Goal: Task Accomplishment & Management: Manage account settings

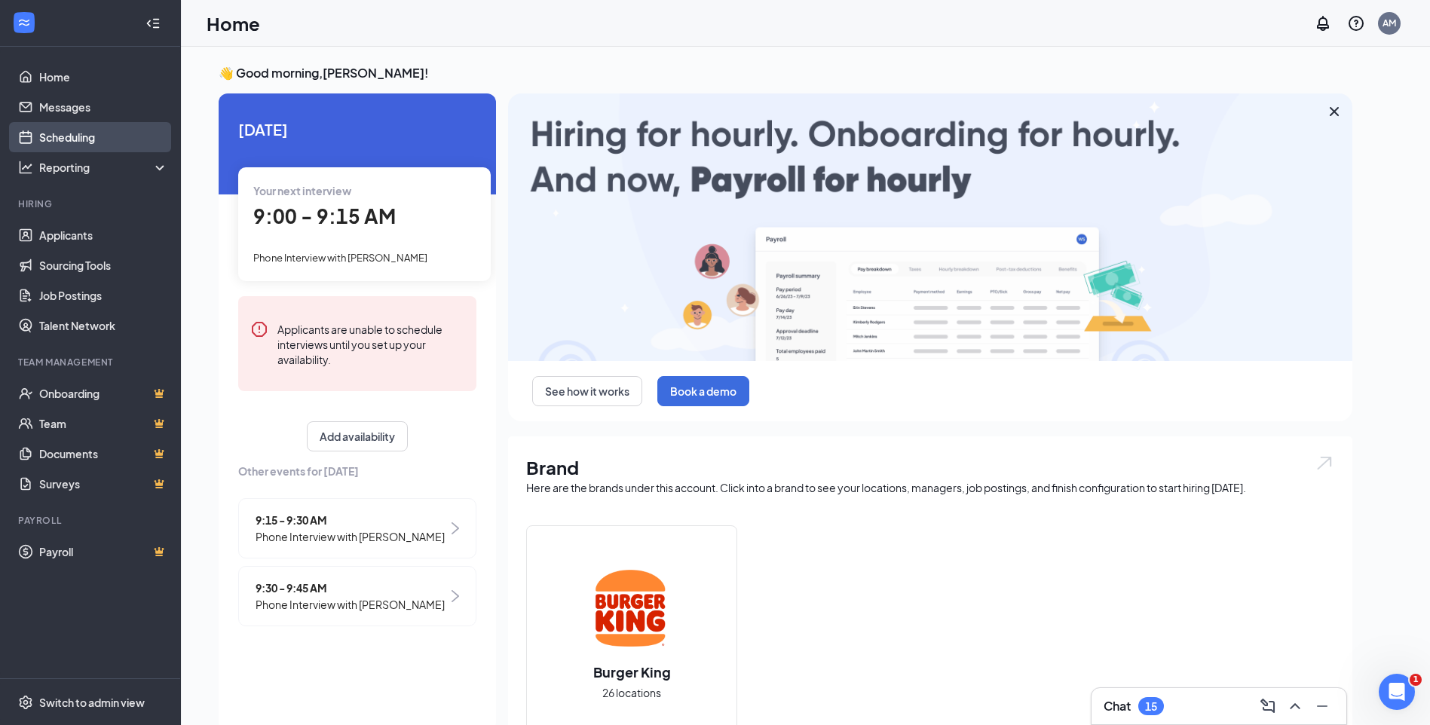
click at [86, 137] on link "Scheduling" at bounding box center [103, 137] width 129 height 30
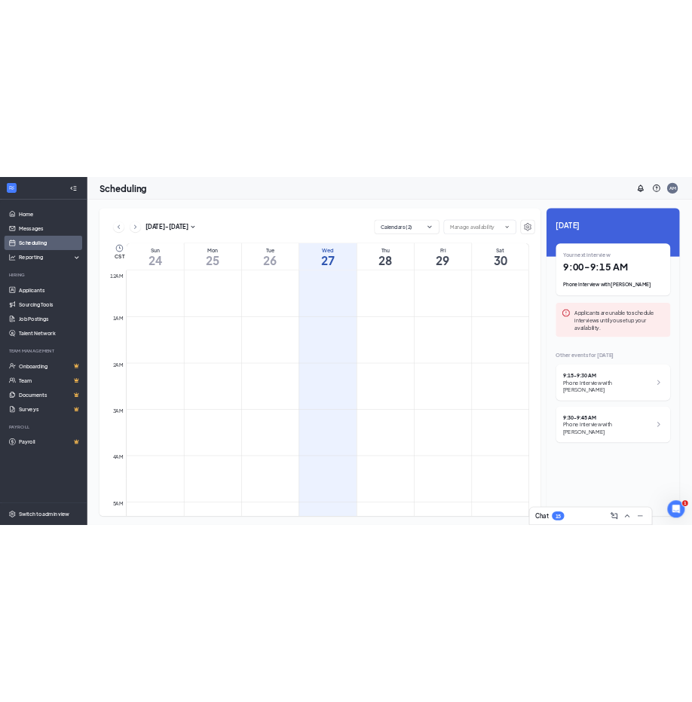
scroll to position [741, 0]
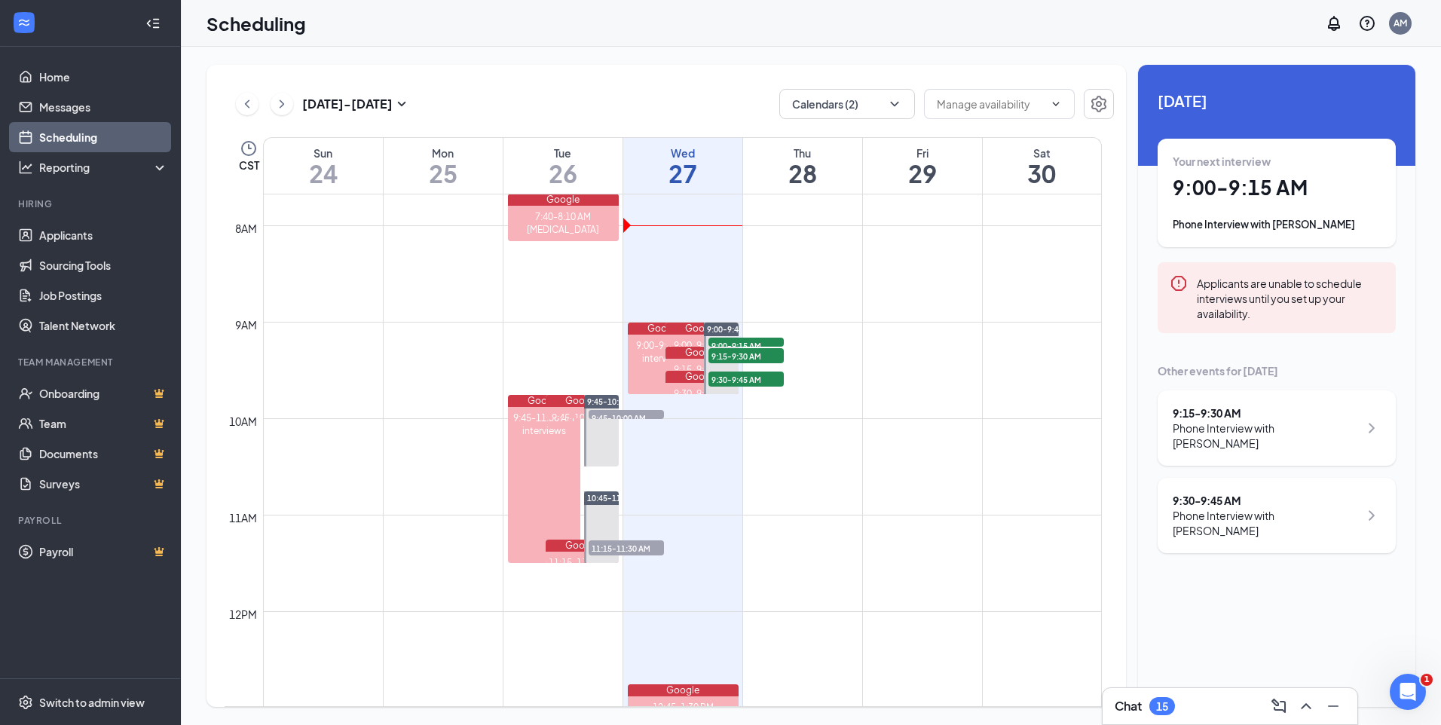
click at [1290, 223] on div "Phone Interview with [PERSON_NAME]" at bounding box center [1277, 224] width 208 height 15
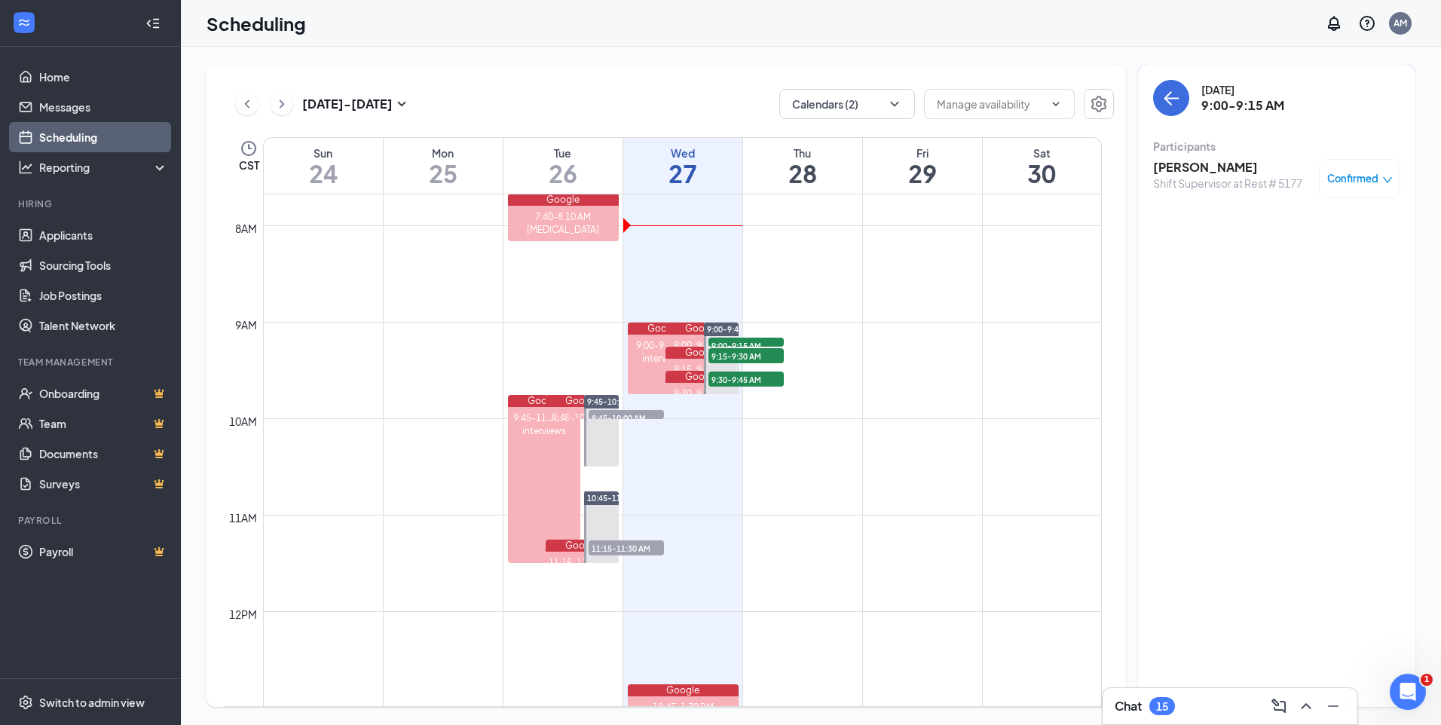
click at [1175, 164] on h3 "[PERSON_NAME]" at bounding box center [1227, 167] width 149 height 17
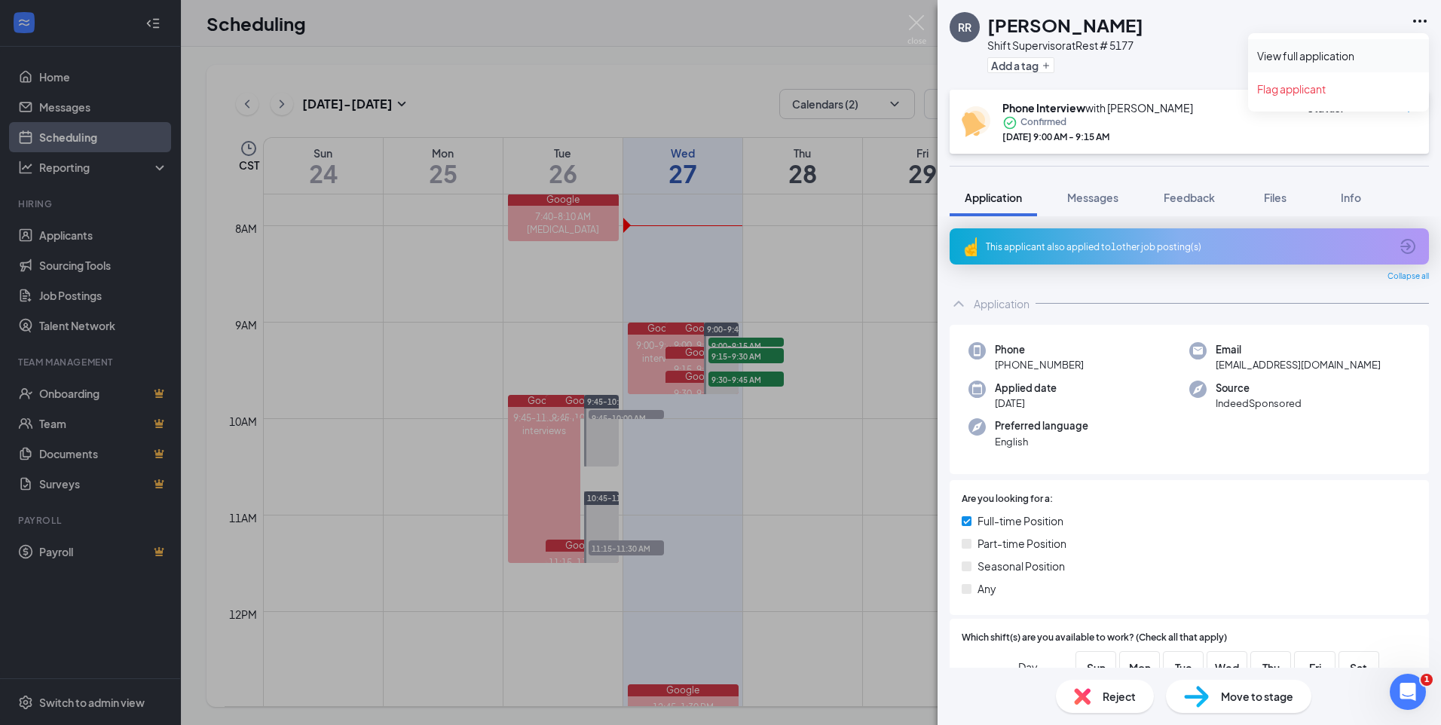
click at [1338, 55] on link "View full application" at bounding box center [1338, 55] width 163 height 15
click at [803, 488] on div "RR Ronal Rosales Shift Supervisor at Rest # 5177 Add a tag Phone Interview with…" at bounding box center [720, 362] width 1441 height 725
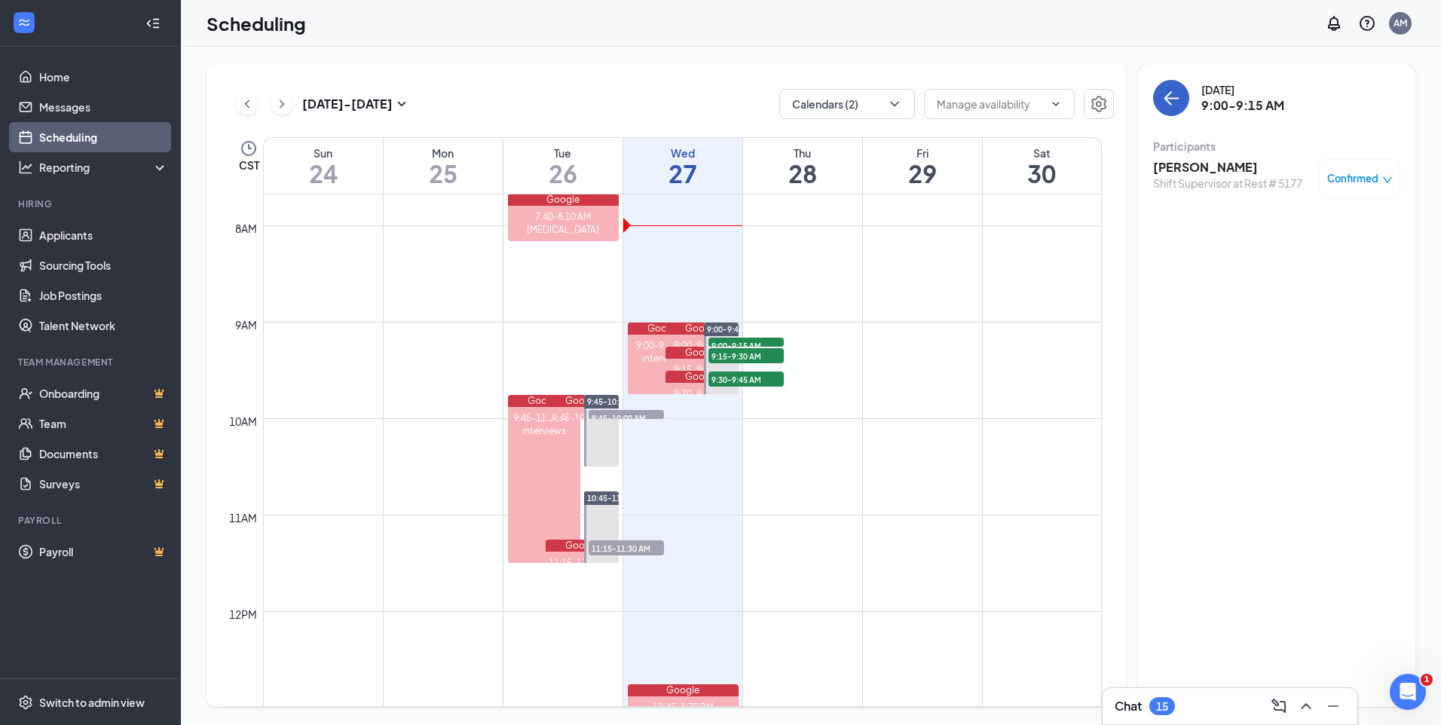
click at [1164, 90] on icon "ArrowLeft" at bounding box center [1171, 98] width 18 height 18
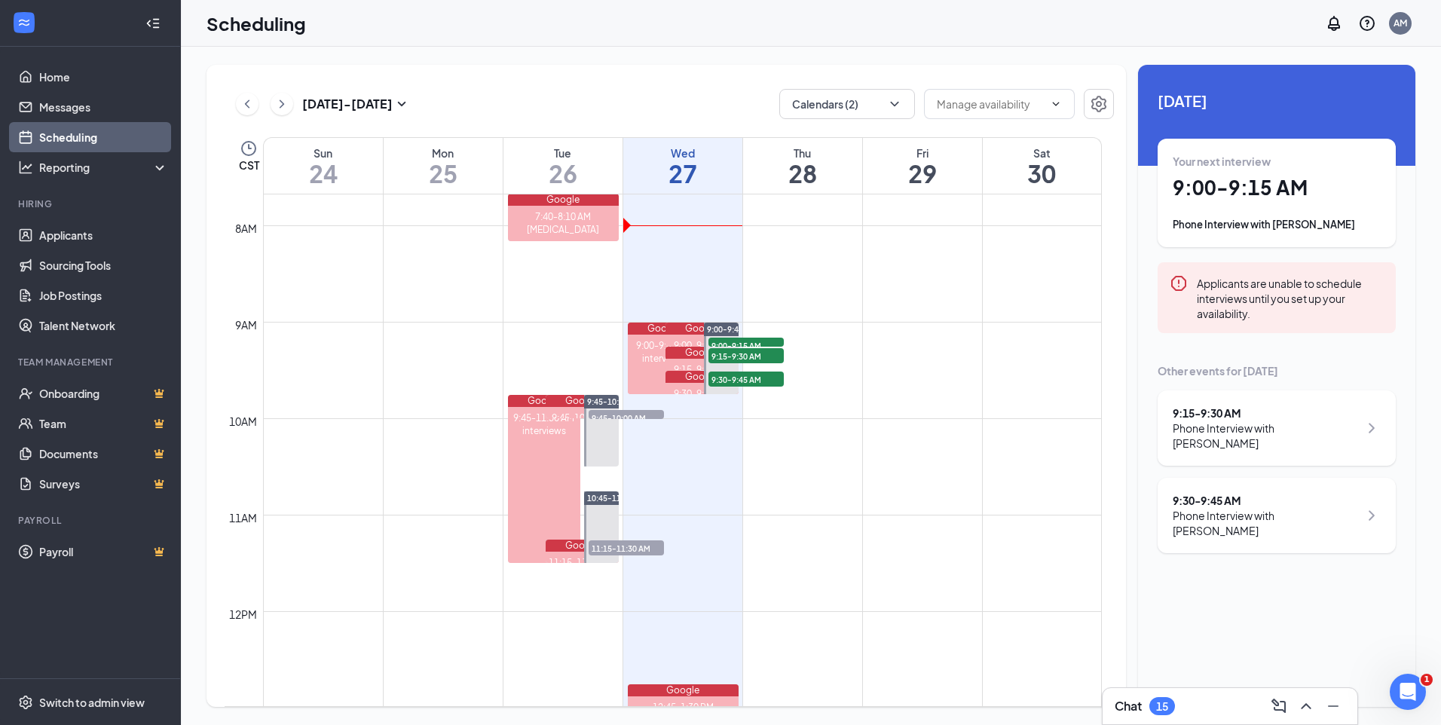
click at [1292, 426] on div "Phone Interview with Alex Fischer" at bounding box center [1266, 436] width 186 height 30
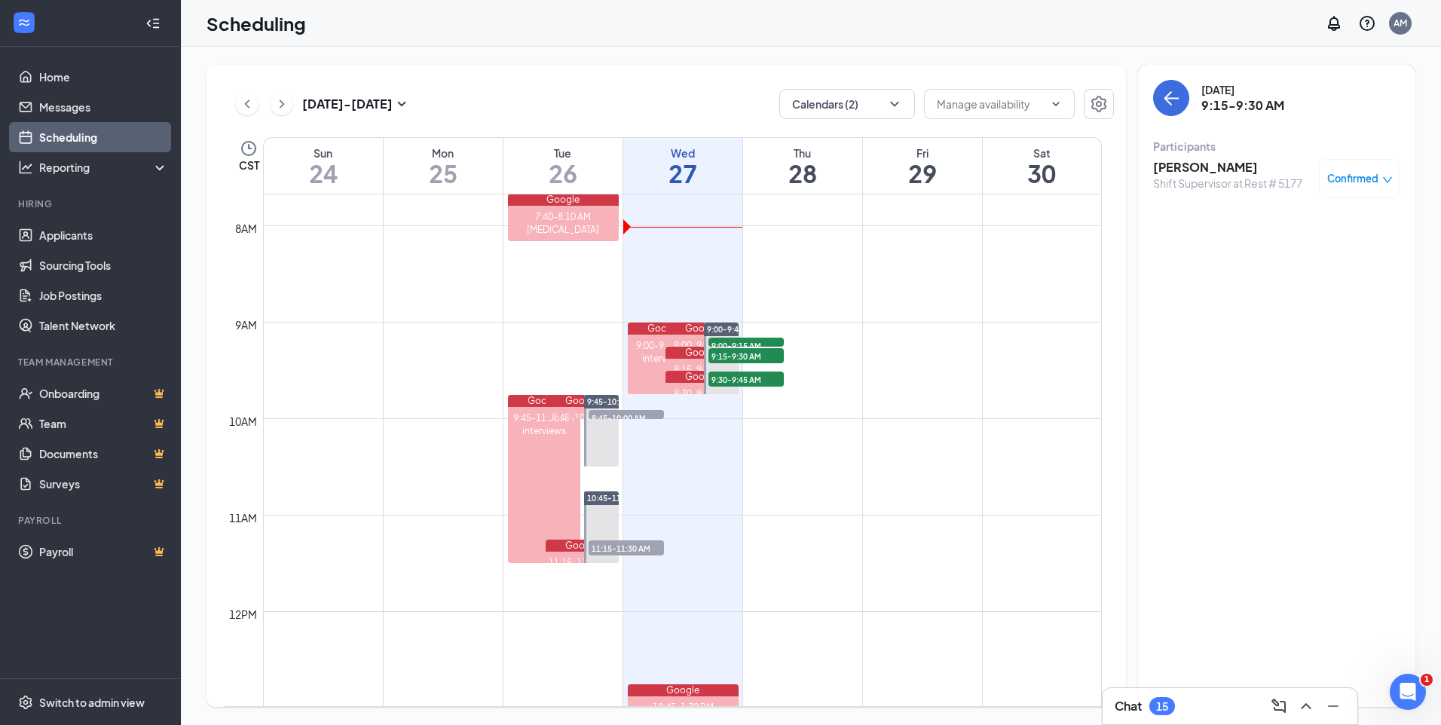
click at [1197, 169] on h3 "Alex Fischer" at bounding box center [1227, 167] width 149 height 17
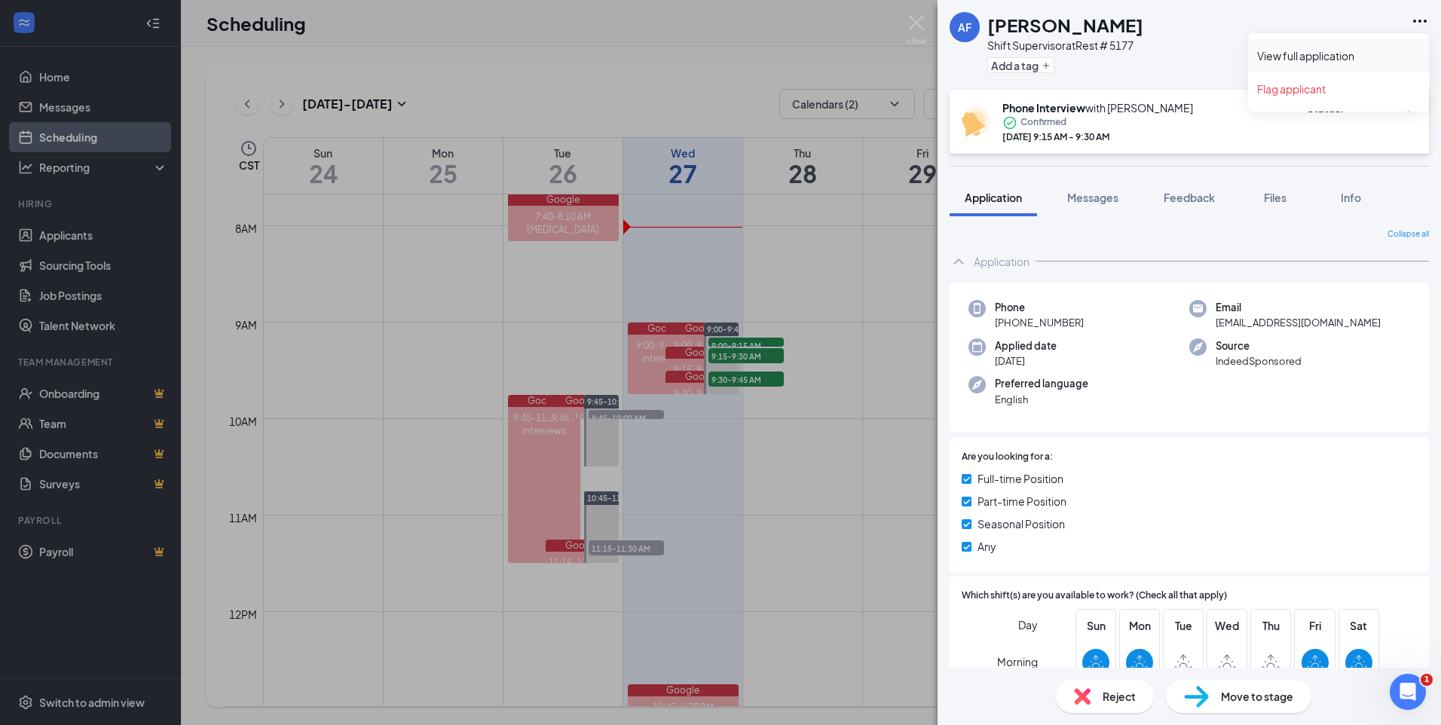
click at [1336, 56] on link "View full application" at bounding box center [1338, 55] width 163 height 15
click at [834, 251] on div "AF Alex Fischer Shift Supervisor at Rest # 5177 Add a tag Phone Interview with …" at bounding box center [720, 362] width 1441 height 725
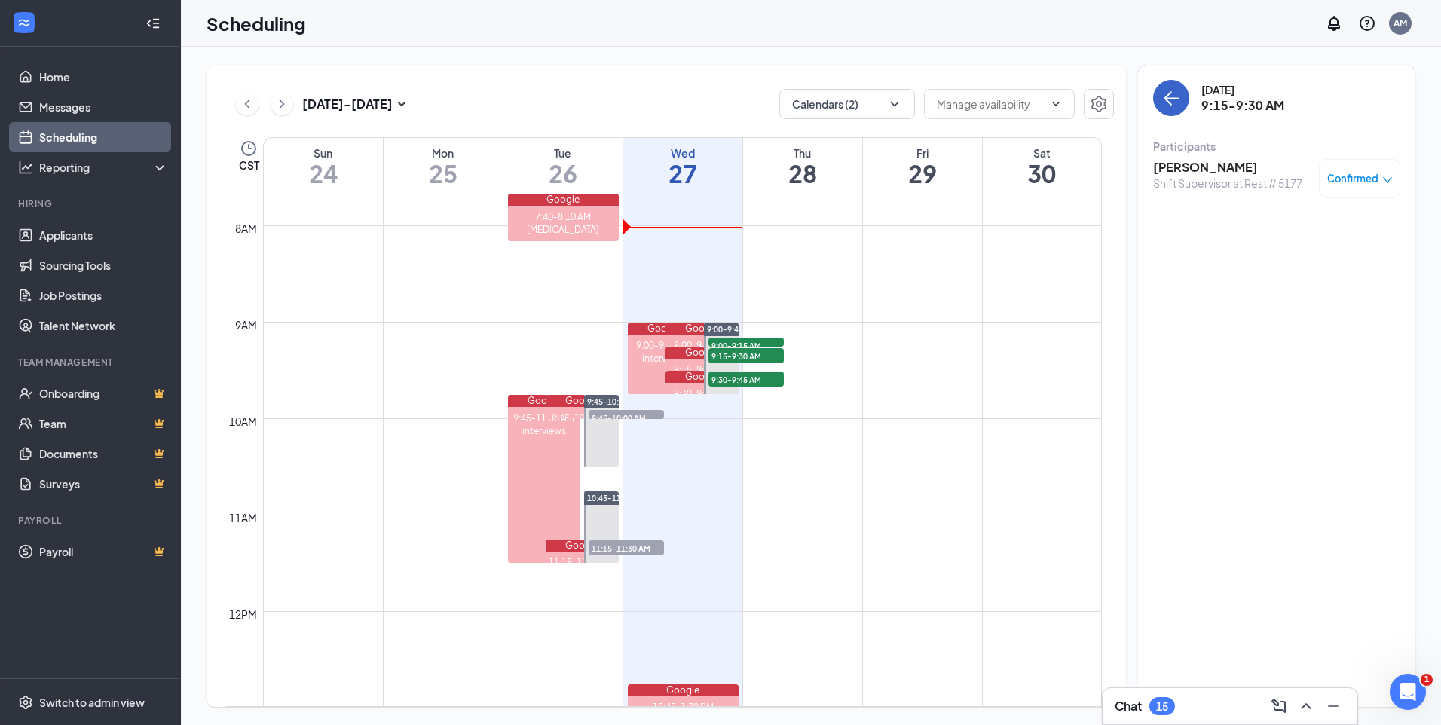
click at [1166, 99] on icon "ArrowLeft" at bounding box center [1172, 99] width 14 height 2
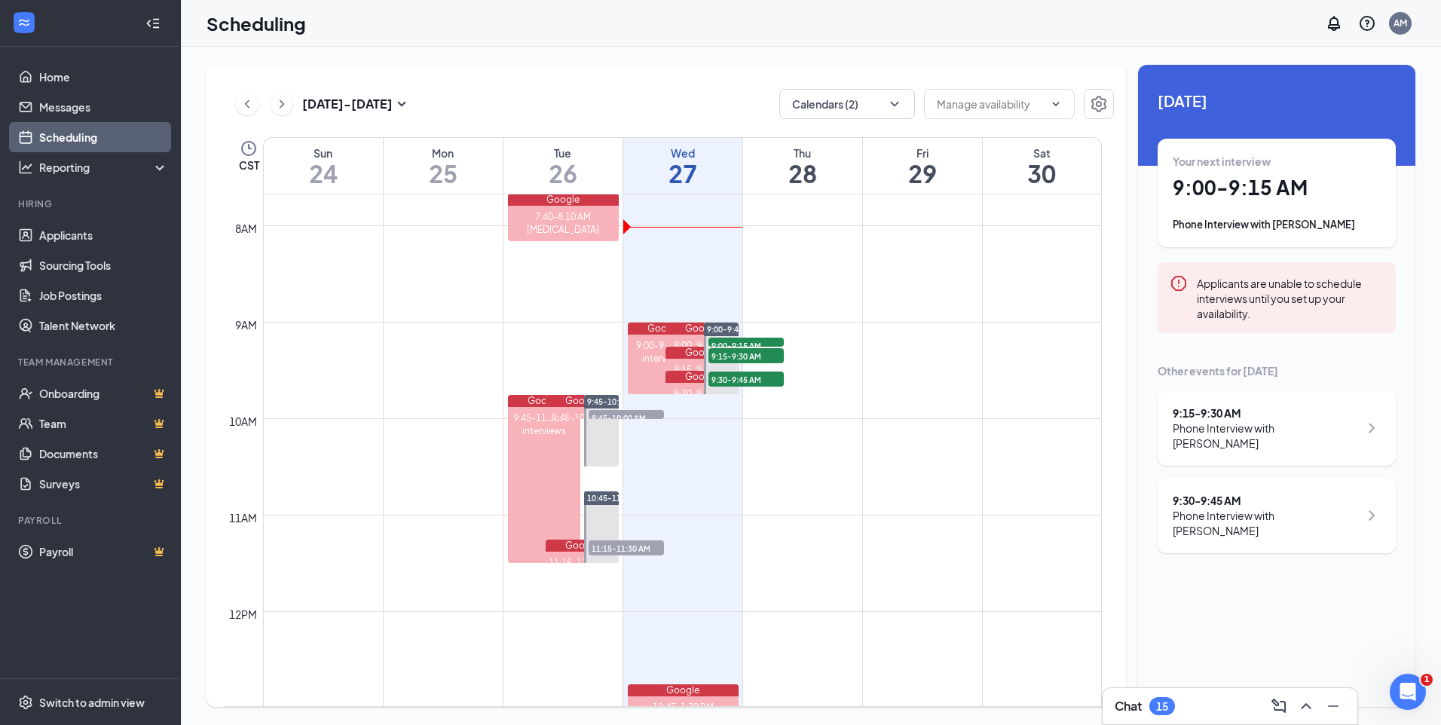
click at [1309, 508] on div "Phone Interview with Andrew Ladzun" at bounding box center [1266, 523] width 186 height 30
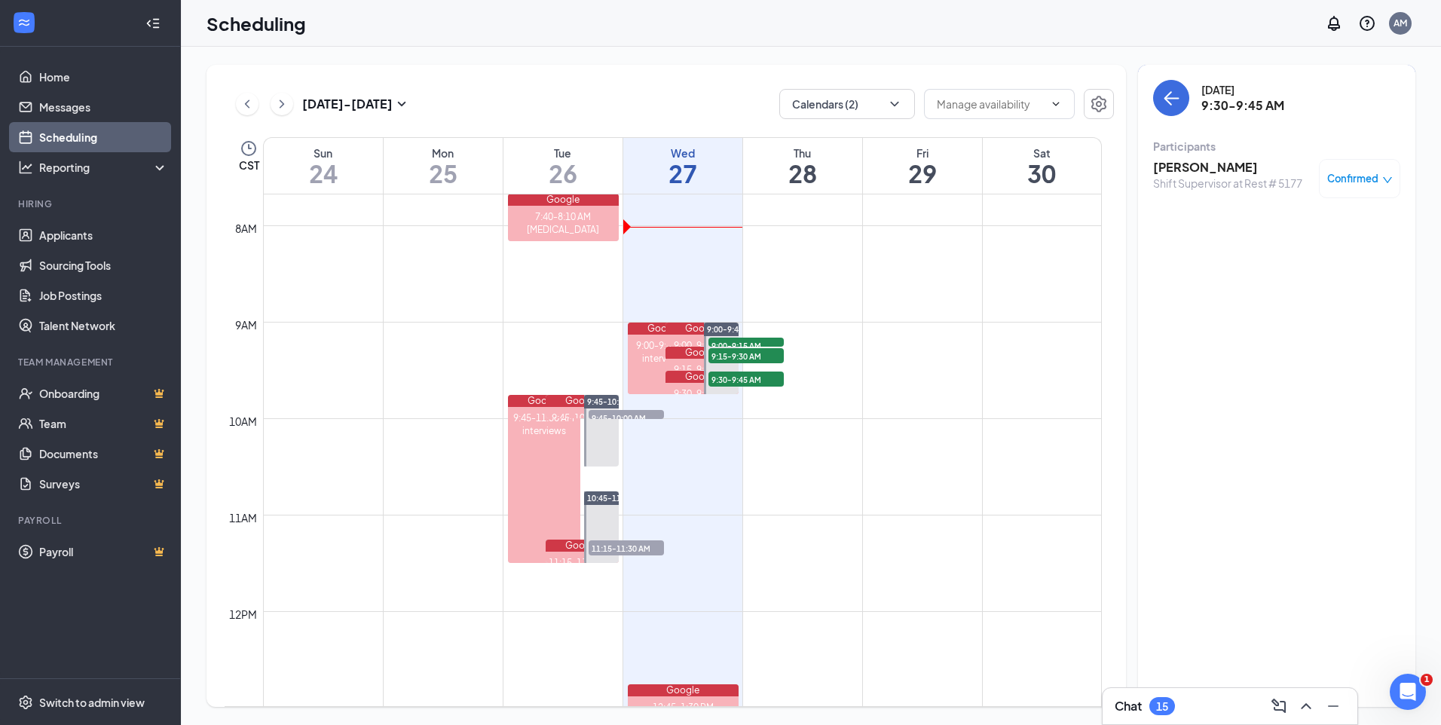
click at [1192, 168] on h3 "[PERSON_NAME]" at bounding box center [1227, 167] width 149 height 17
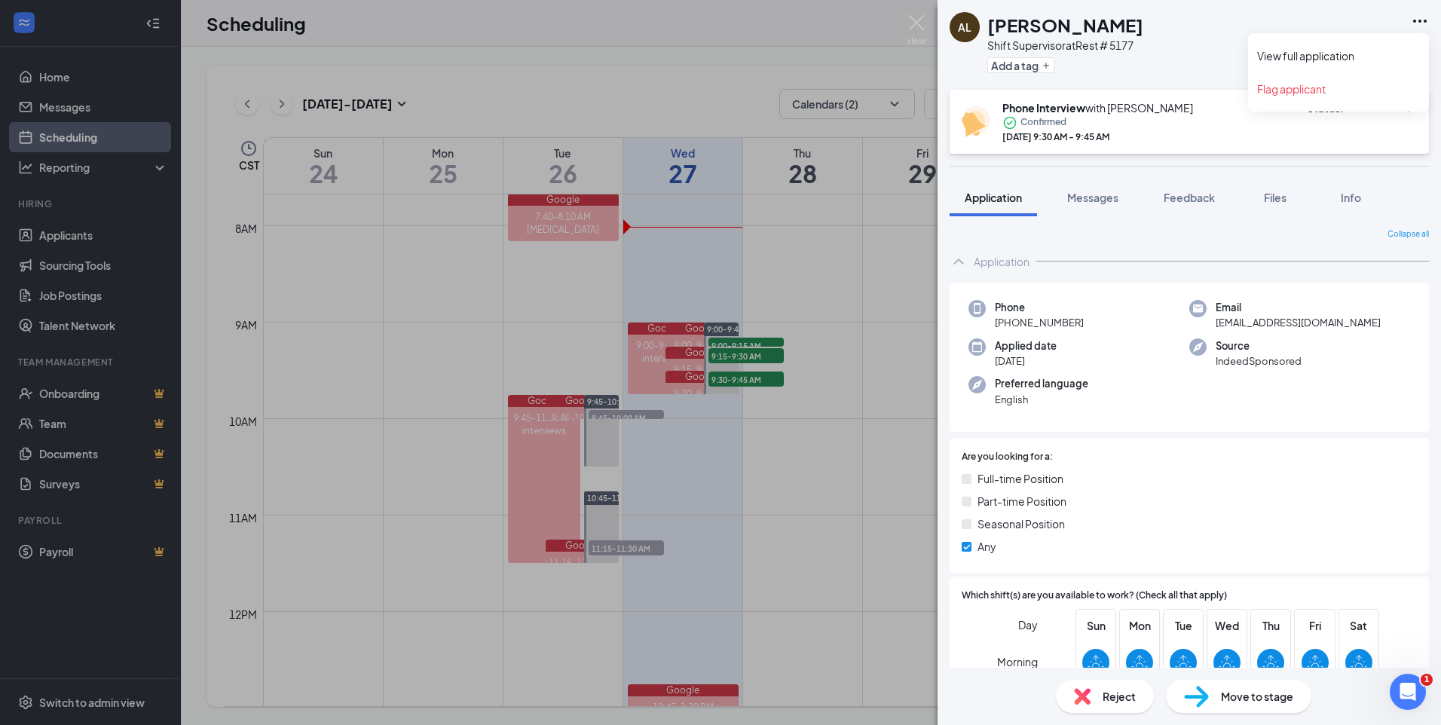
click at [1415, 22] on icon "Ellipses" at bounding box center [1420, 21] width 14 height 3
click at [1331, 55] on link "View full application" at bounding box center [1338, 55] width 163 height 15
click at [390, 295] on div "AL Andrew Ladzun Shift Supervisor at Rest # 5177 Add a tag Phone Interview with…" at bounding box center [720, 362] width 1441 height 725
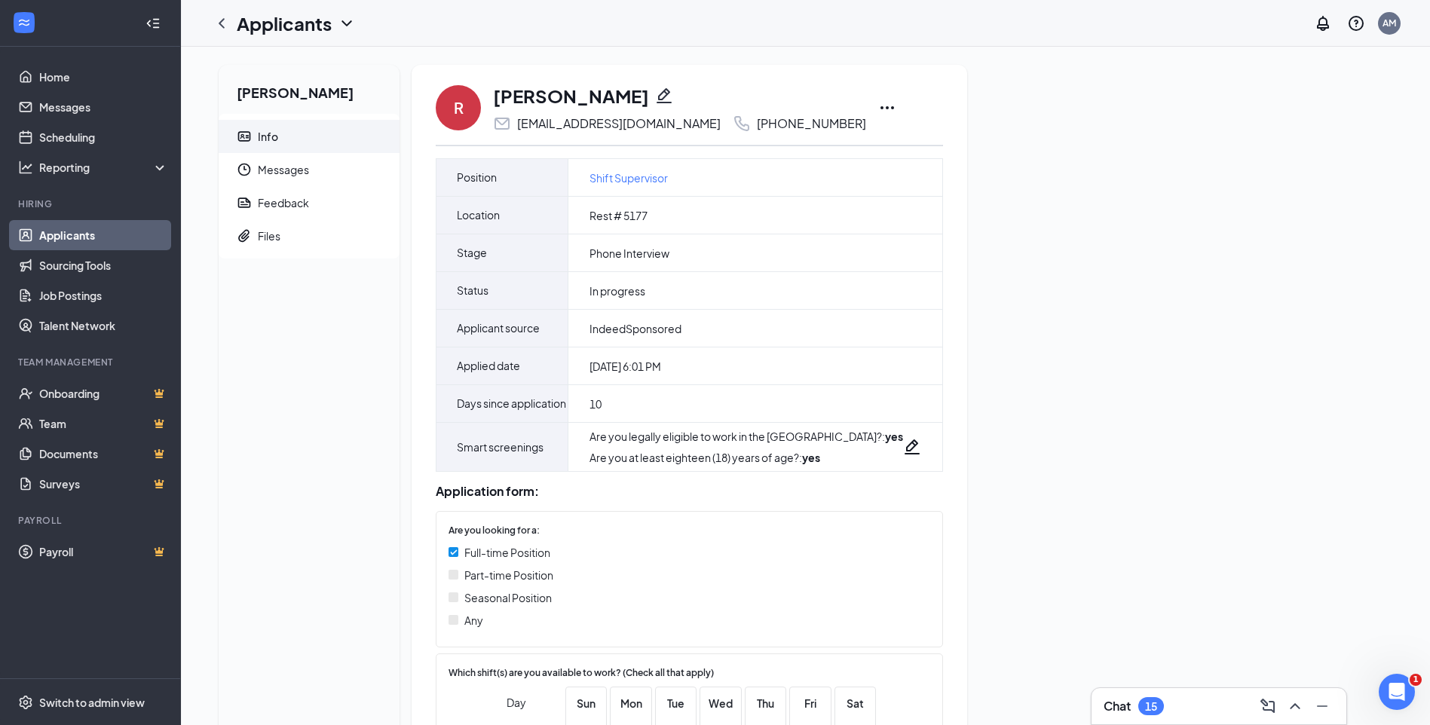
click at [878, 103] on icon "Ellipses" at bounding box center [887, 108] width 18 height 18
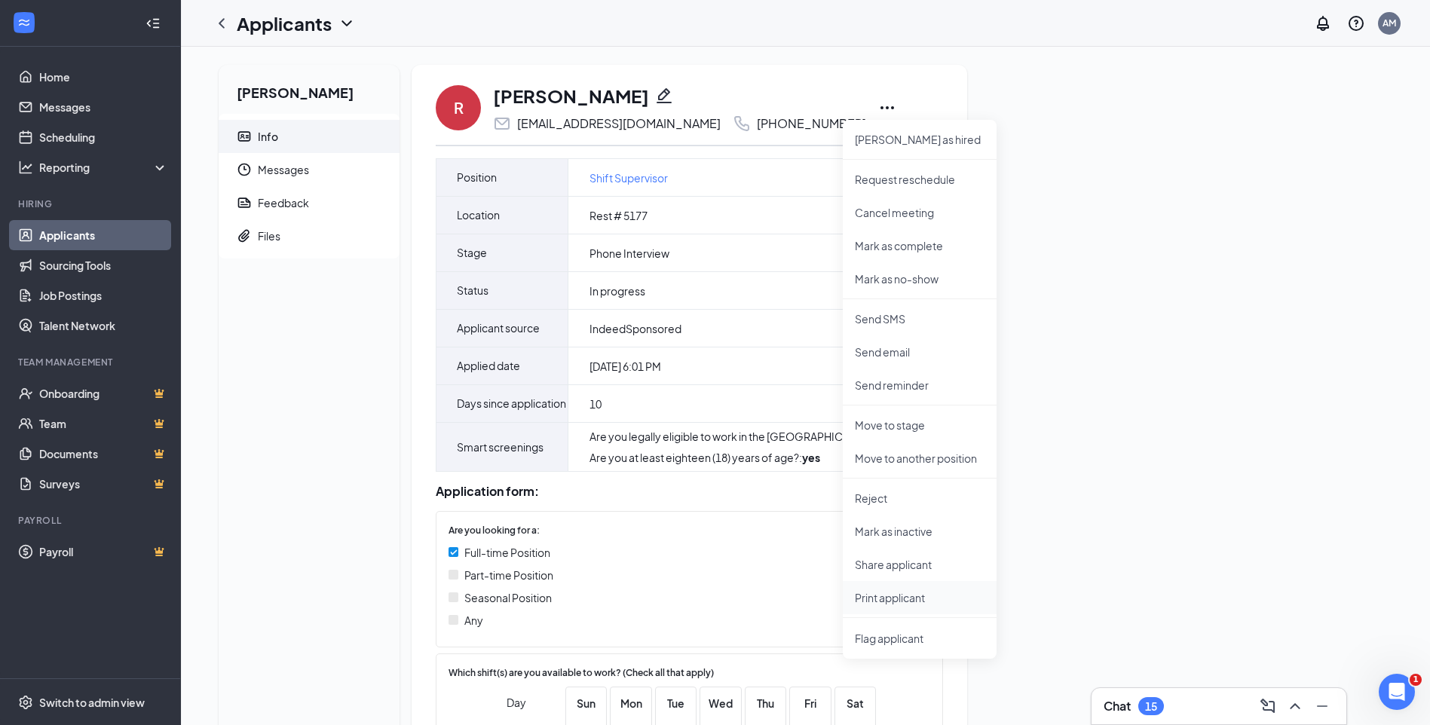
click at [883, 598] on p "Print applicant" at bounding box center [920, 597] width 130 height 15
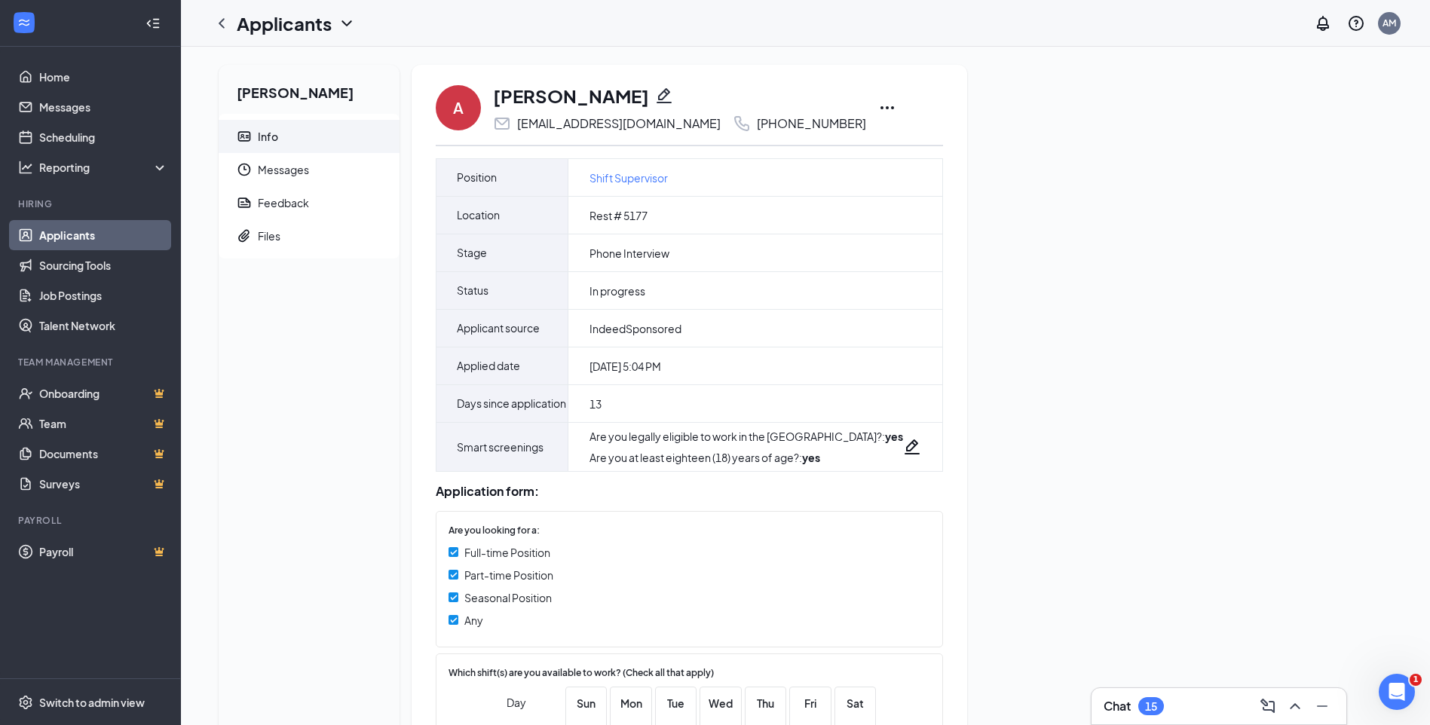
click at [878, 99] on icon "Ellipses" at bounding box center [887, 108] width 18 height 18
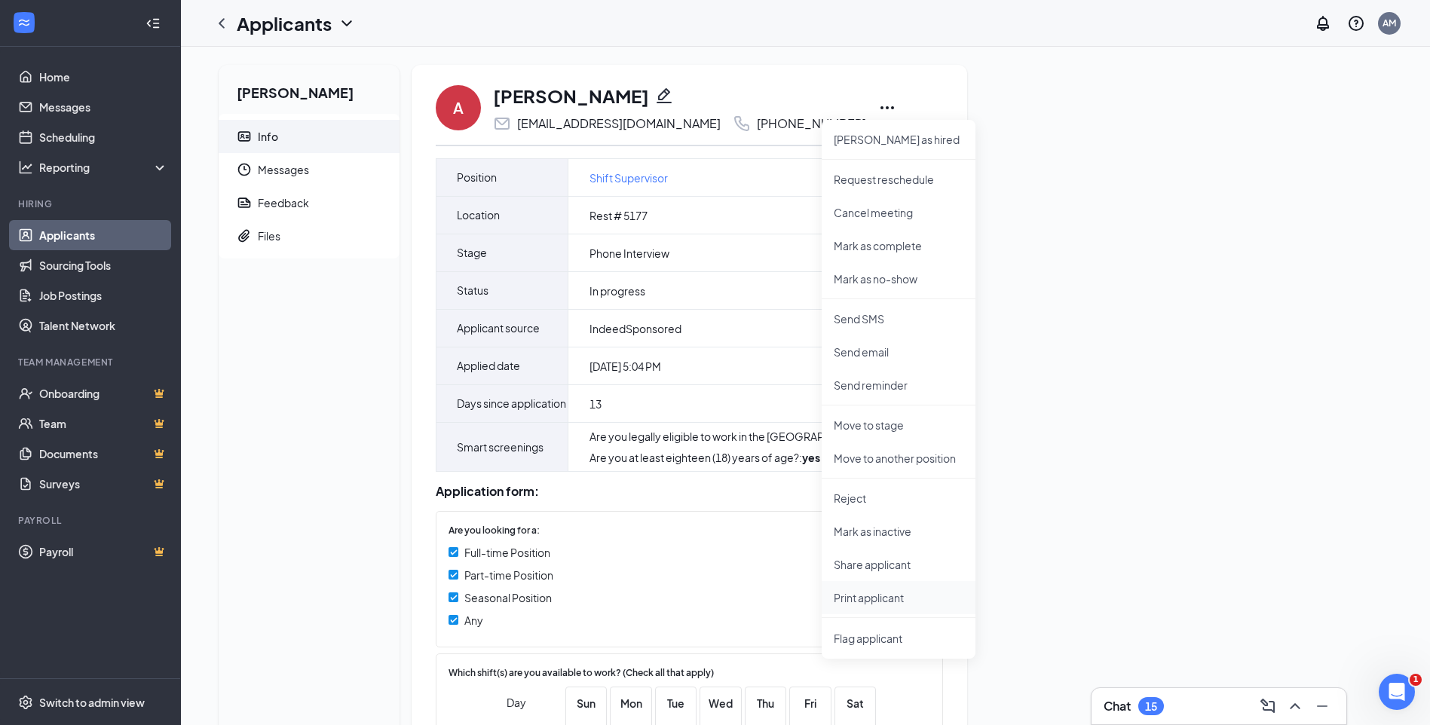
click at [887, 594] on p "Print applicant" at bounding box center [899, 597] width 130 height 15
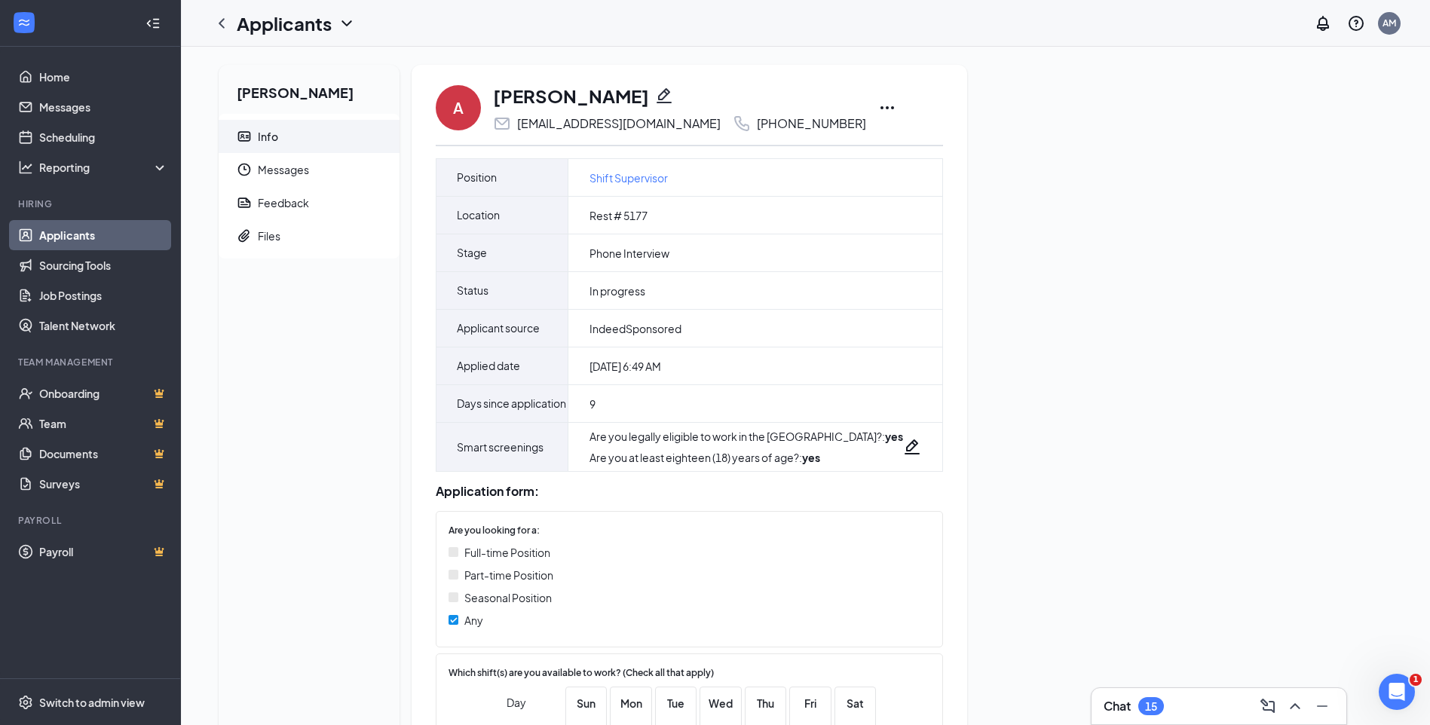
click at [880, 108] on icon "Ellipses" at bounding box center [887, 107] width 14 height 3
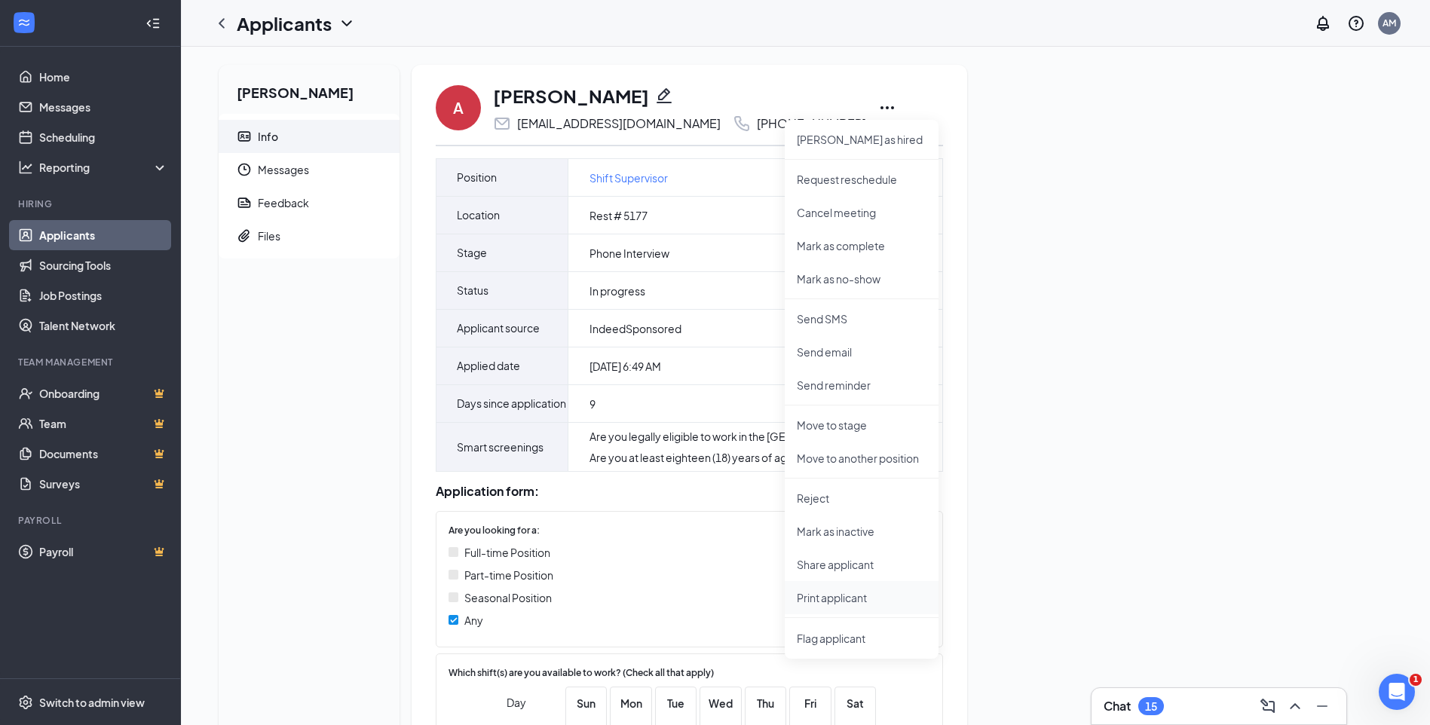
click at [833, 594] on p "Print applicant" at bounding box center [862, 597] width 130 height 15
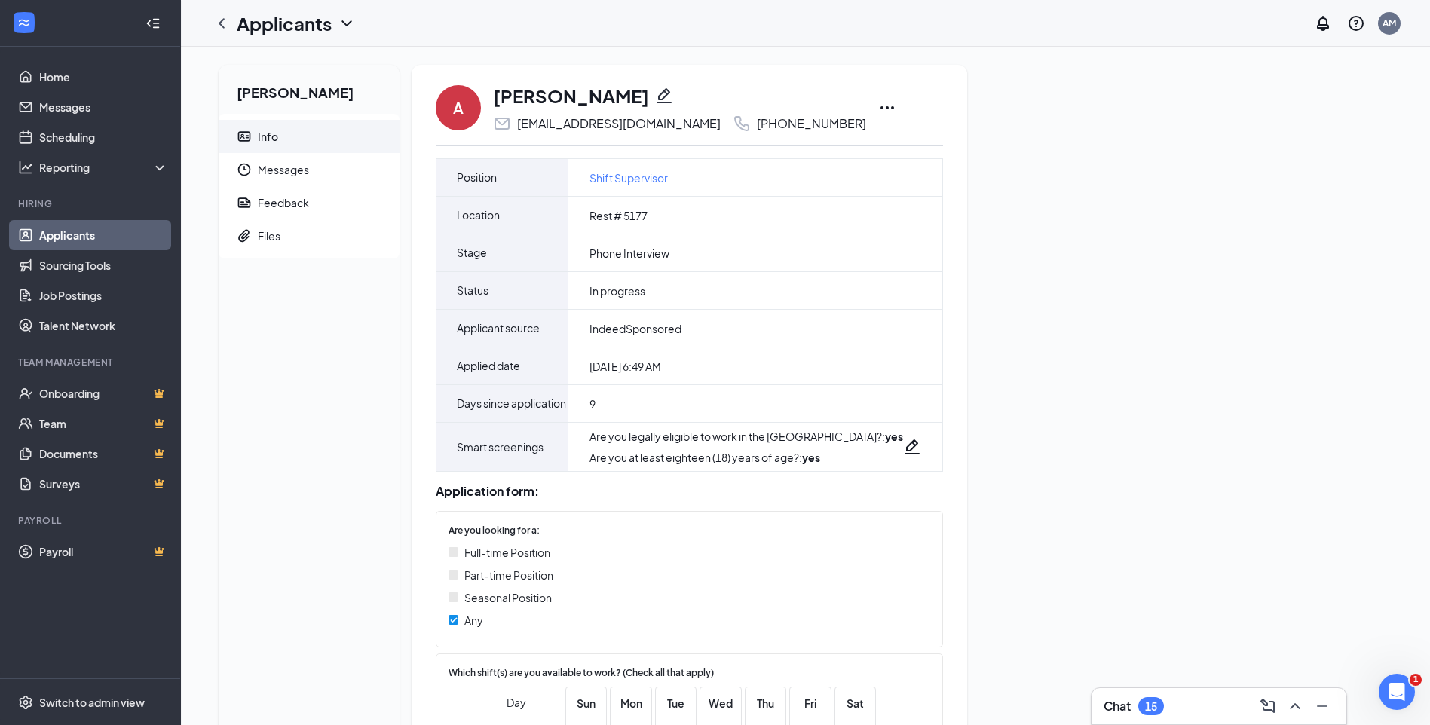
click at [1154, 298] on div "Andrew Ladzun Info Messages Feedback Files A Andrew Ladzun aladzun@gmail.com +1…" at bounding box center [806, 680] width 1198 height 1230
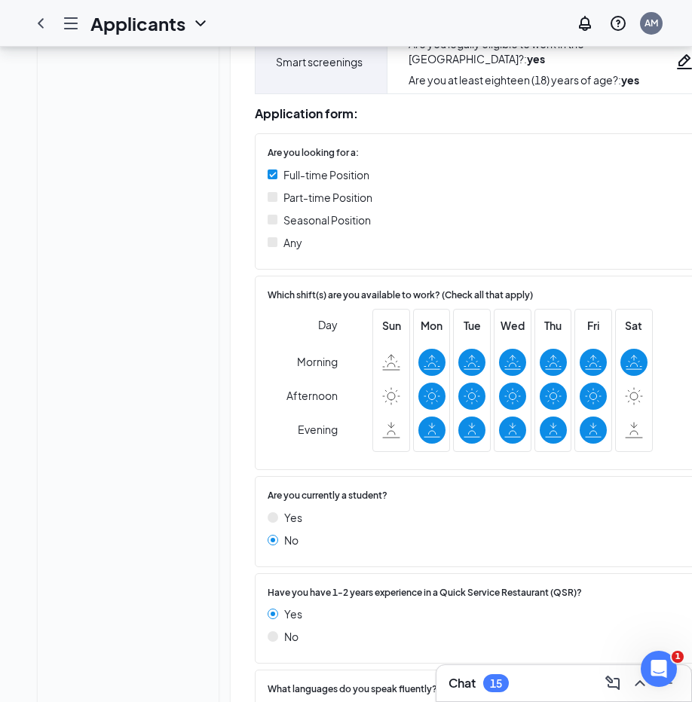
scroll to position [444, 0]
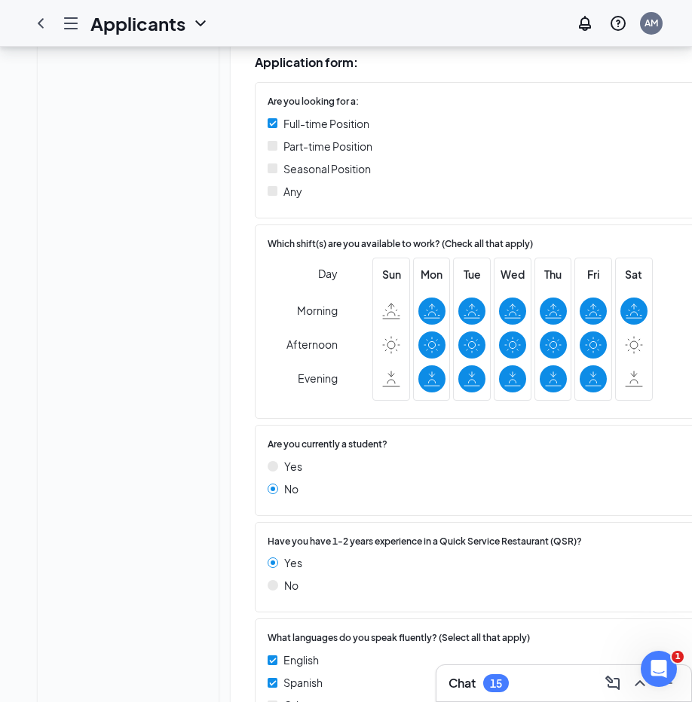
click at [69, 233] on div "Ronal Rosales Info Messages Feedback Files" at bounding box center [128, 237] width 181 height 1233
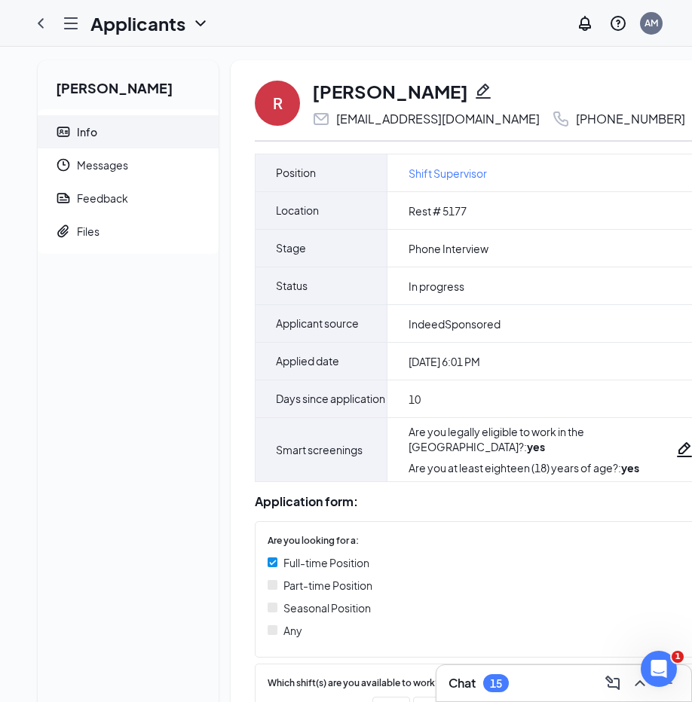
scroll to position [0, 0]
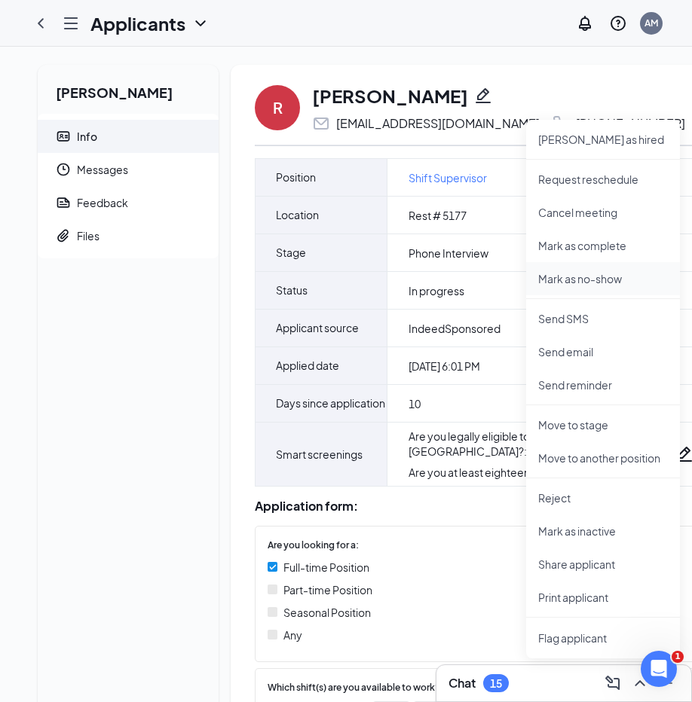
click at [398, 277] on p "Mark as no-show" at bounding box center [603, 278] width 130 height 15
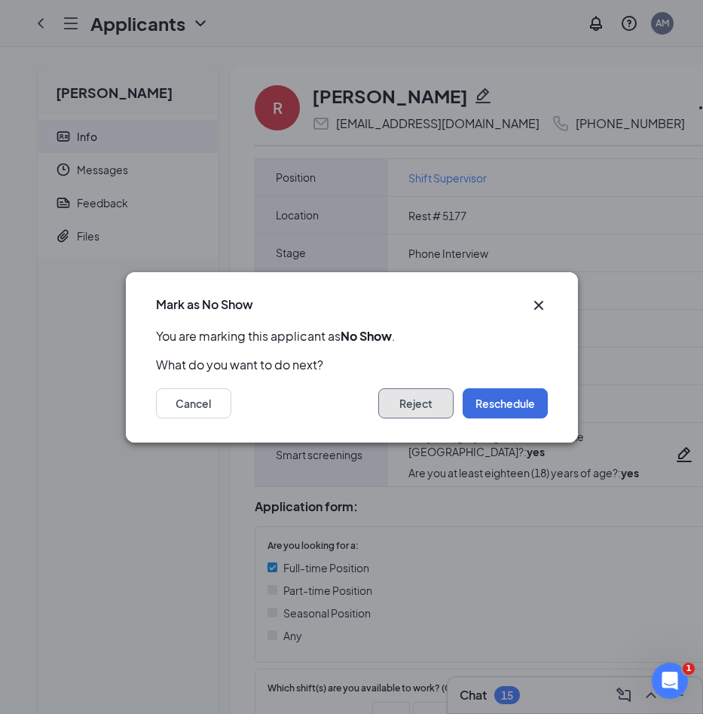
click at [398, 407] on button "Reject" at bounding box center [415, 403] width 75 height 30
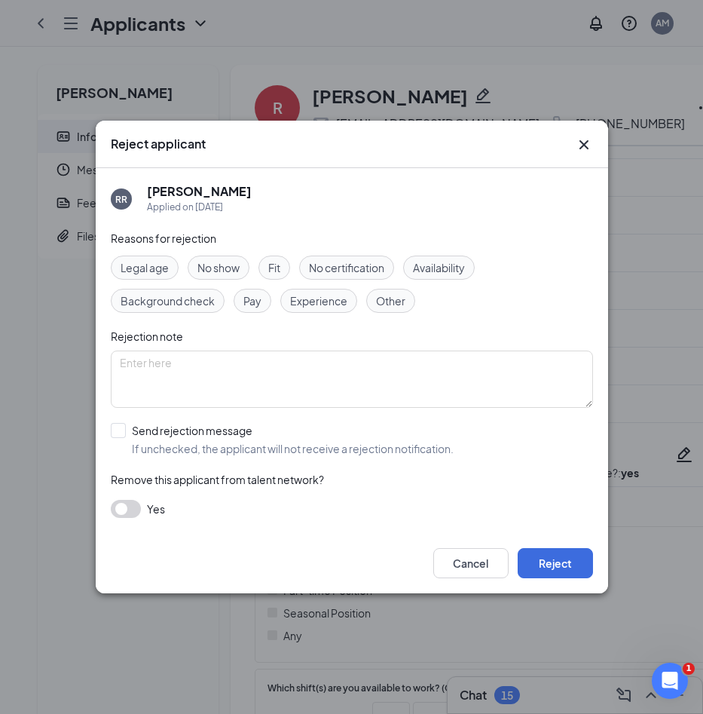
click at [218, 262] on span "No show" at bounding box center [218, 267] width 42 height 17
click at [398, 560] on button "Reject" at bounding box center [555, 563] width 75 height 30
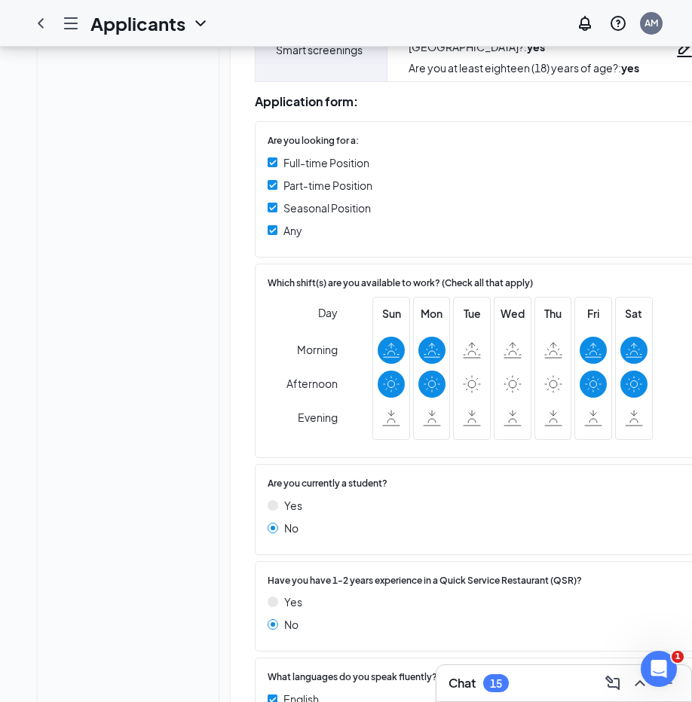
scroll to position [438, 0]
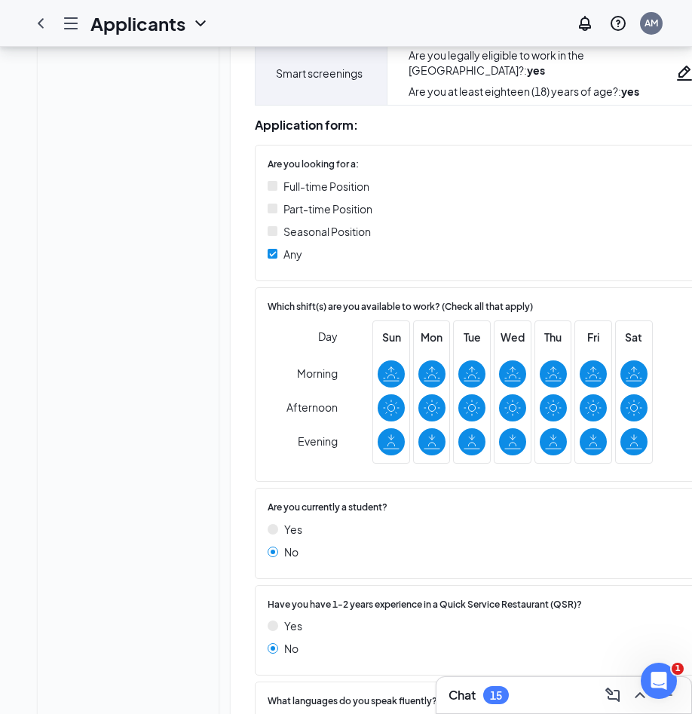
scroll to position [383, 0]
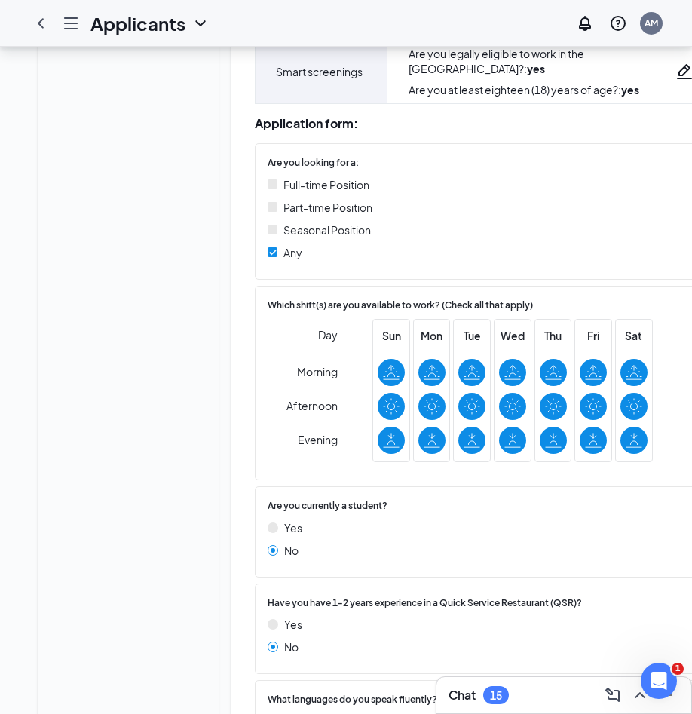
click at [689, 463] on div "[PERSON_NAME] Info Messages Feedback Files A [PERSON_NAME] [EMAIL_ADDRESS][DOMA…" at bounding box center [388, 304] width 777 height 1281
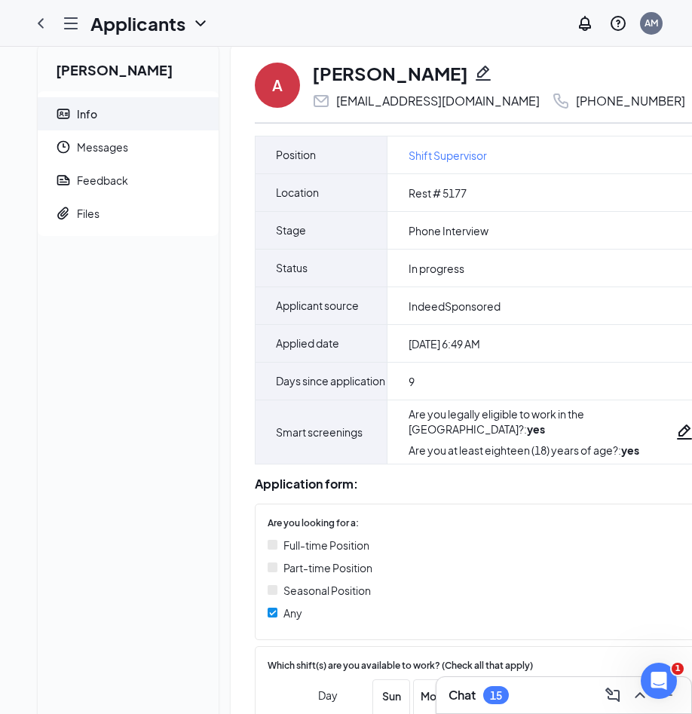
scroll to position [0, 0]
